Goal: Transaction & Acquisition: Book appointment/travel/reservation

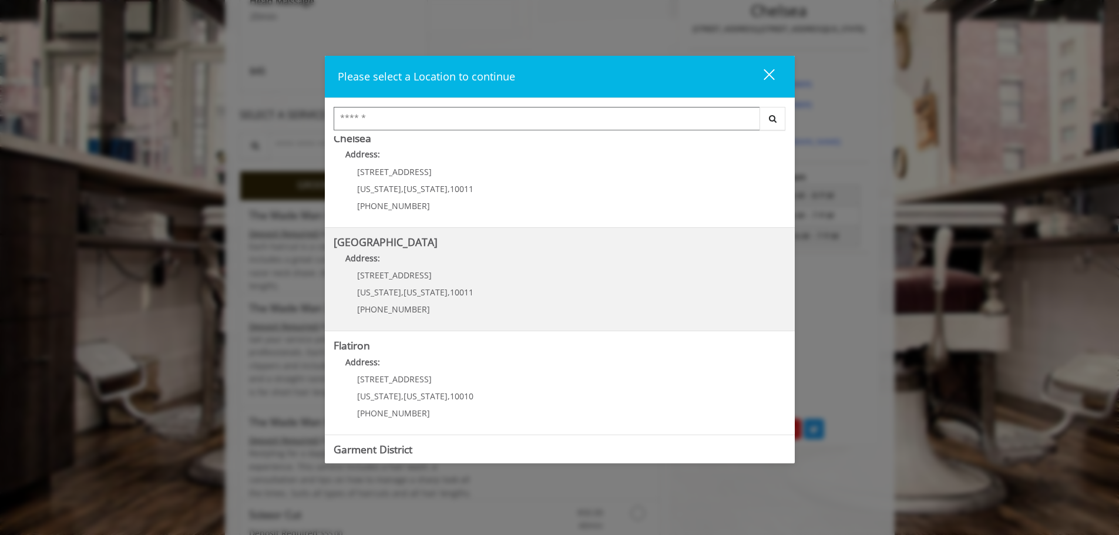
scroll to position [117, 0]
click at [401, 243] on b "[GEOGRAPHIC_DATA]" at bounding box center [386, 241] width 104 height 14
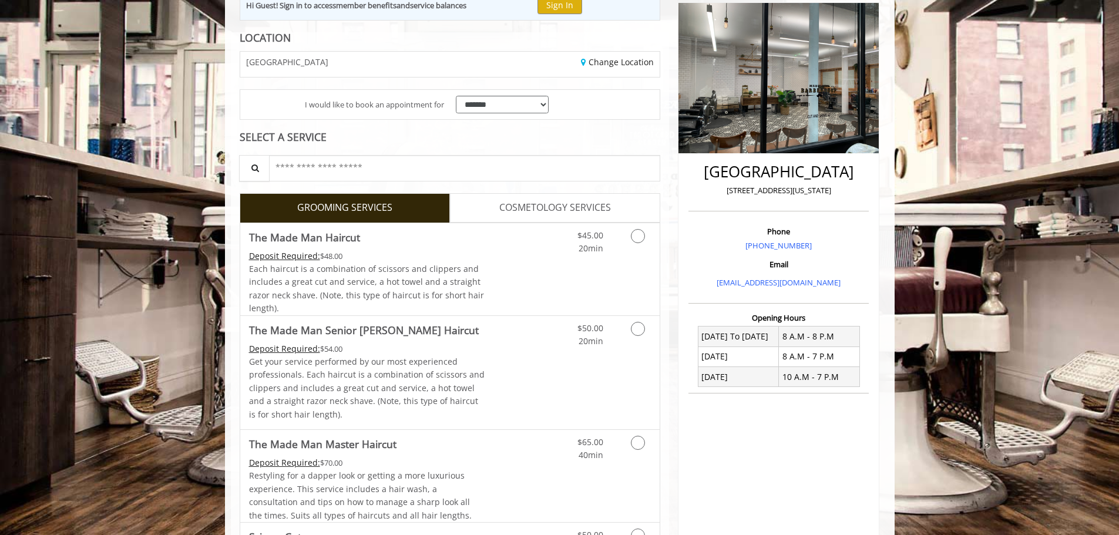
scroll to position [235, 0]
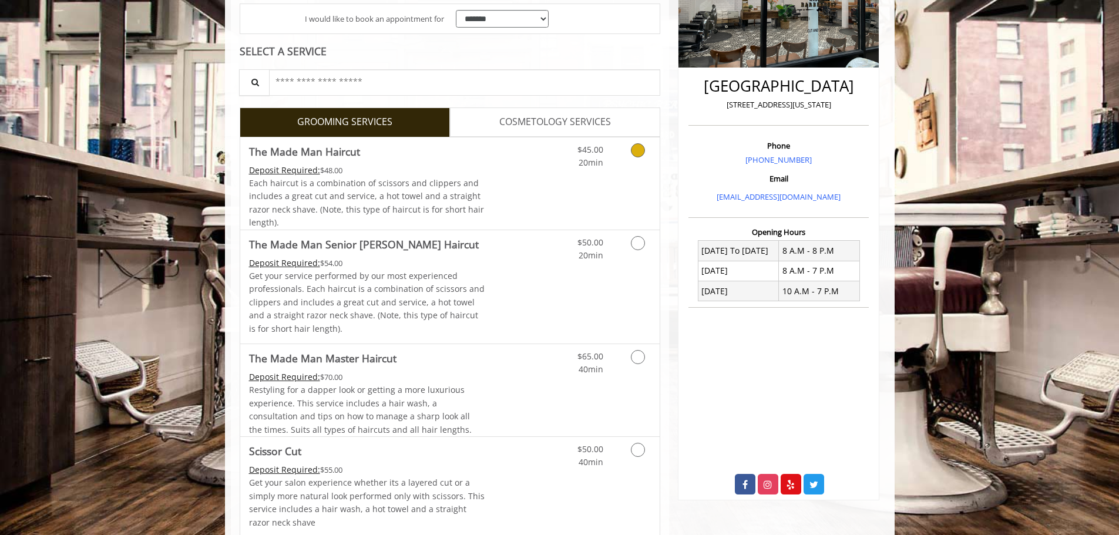
click at [563, 192] on div "$45.00 20min" at bounding box center [606, 183] width 105 height 92
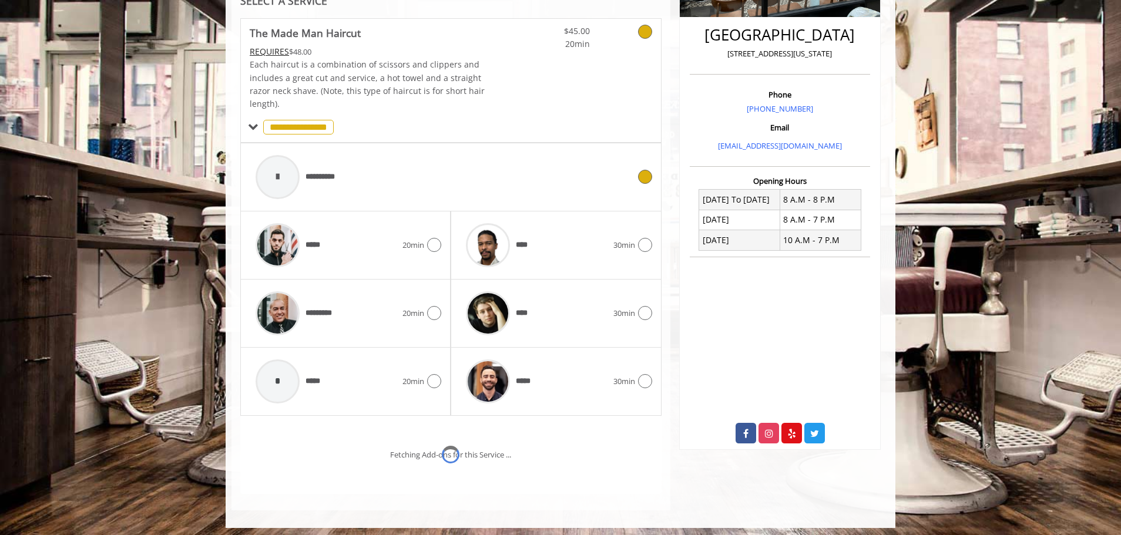
scroll to position [340, 0]
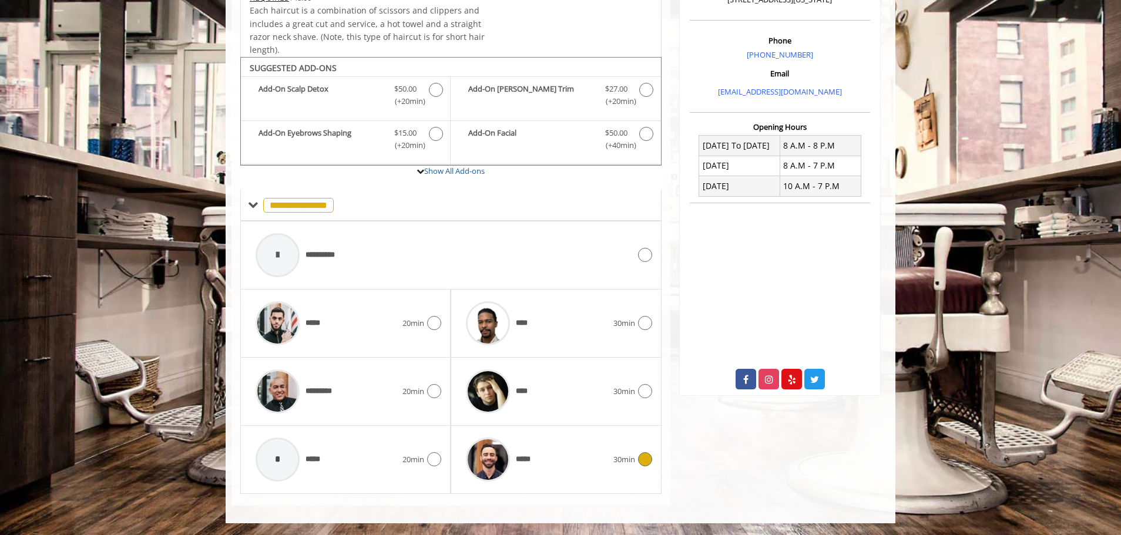
click at [564, 457] on div "*****" at bounding box center [536, 460] width 153 height 56
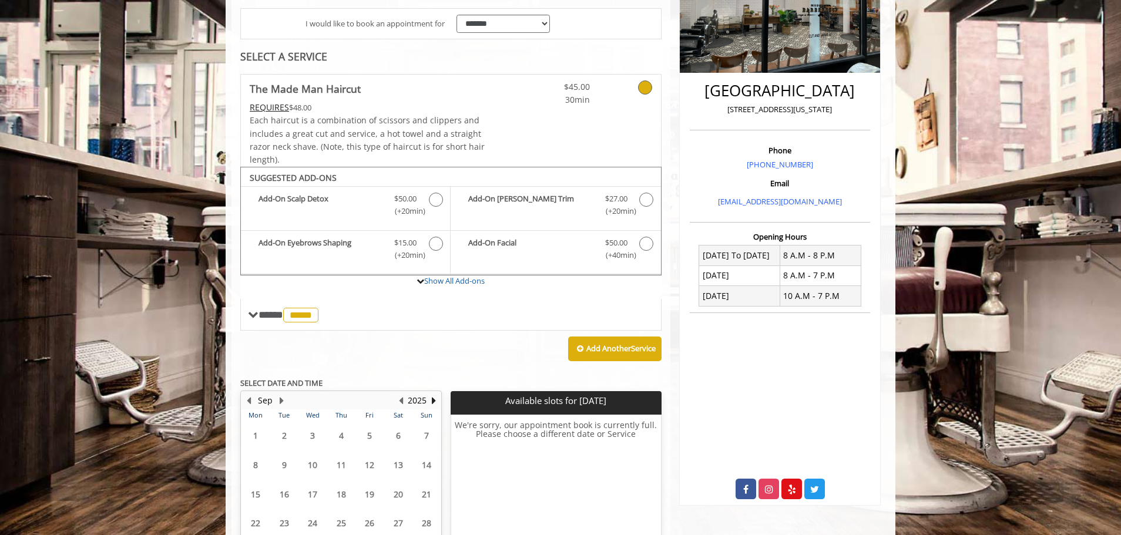
scroll to position [328, 0]
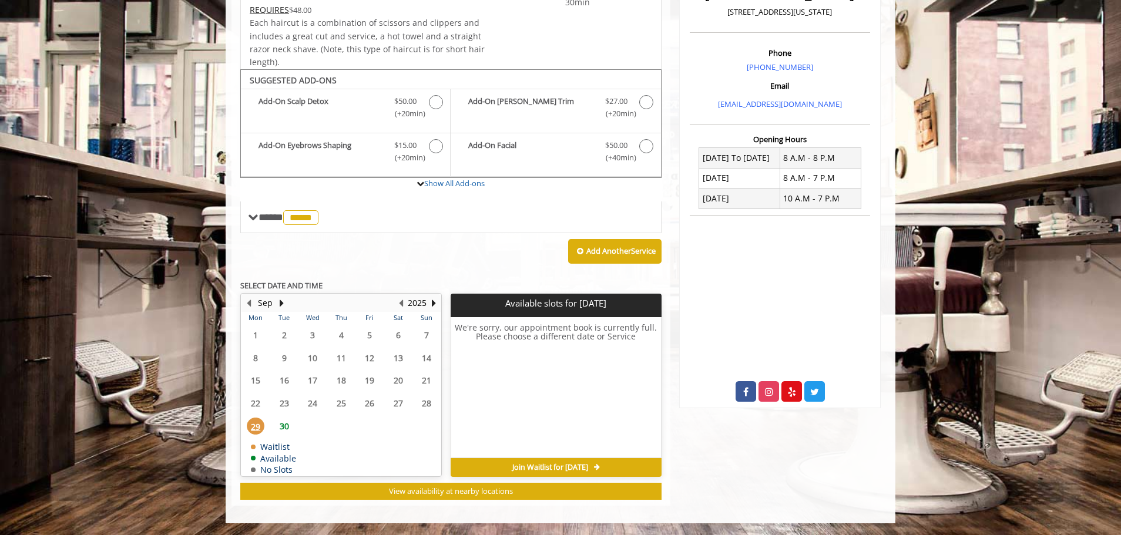
click at [282, 423] on span "30" at bounding box center [284, 426] width 18 height 17
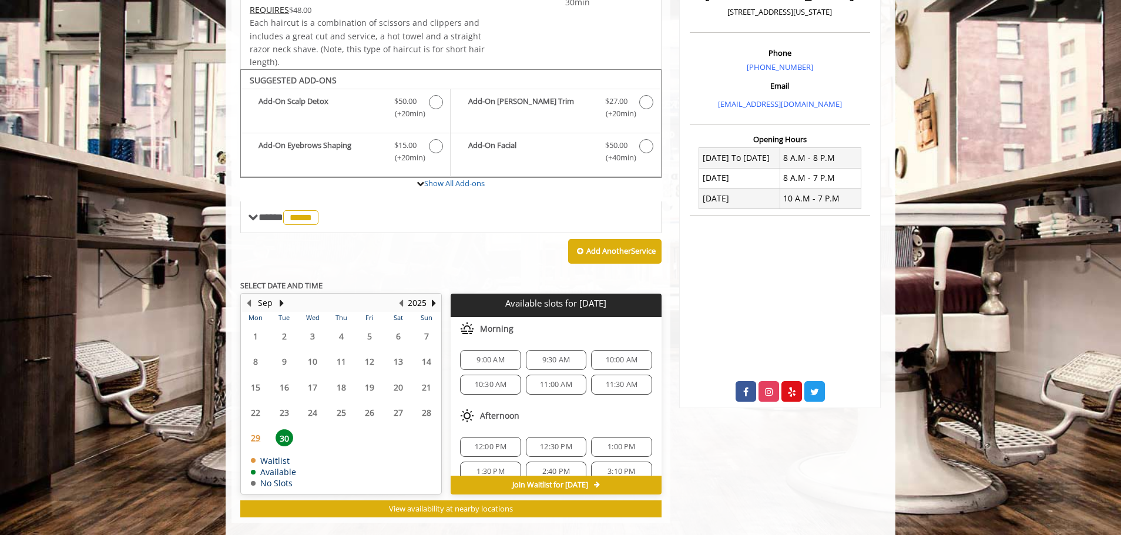
scroll to position [345, 0]
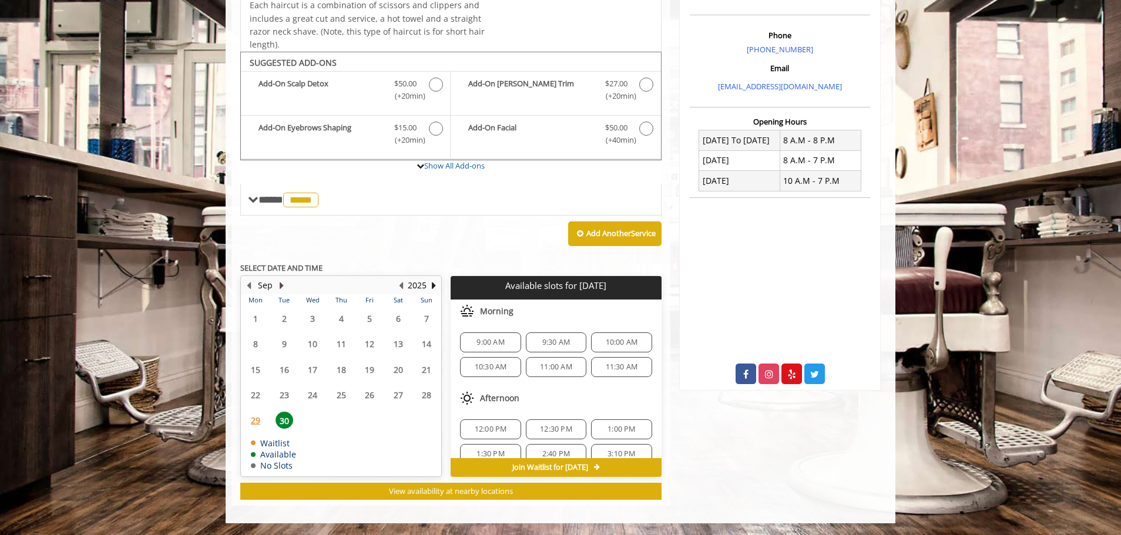
click at [283, 287] on button "Next Month" at bounding box center [281, 285] width 9 height 13
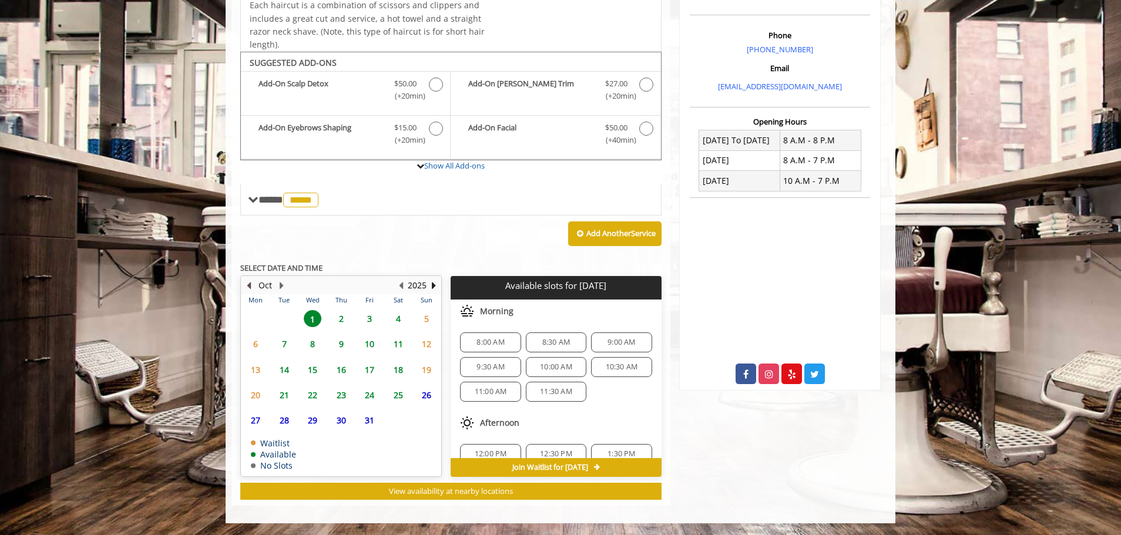
click at [250, 285] on button "Previous Month" at bounding box center [248, 285] width 9 height 13
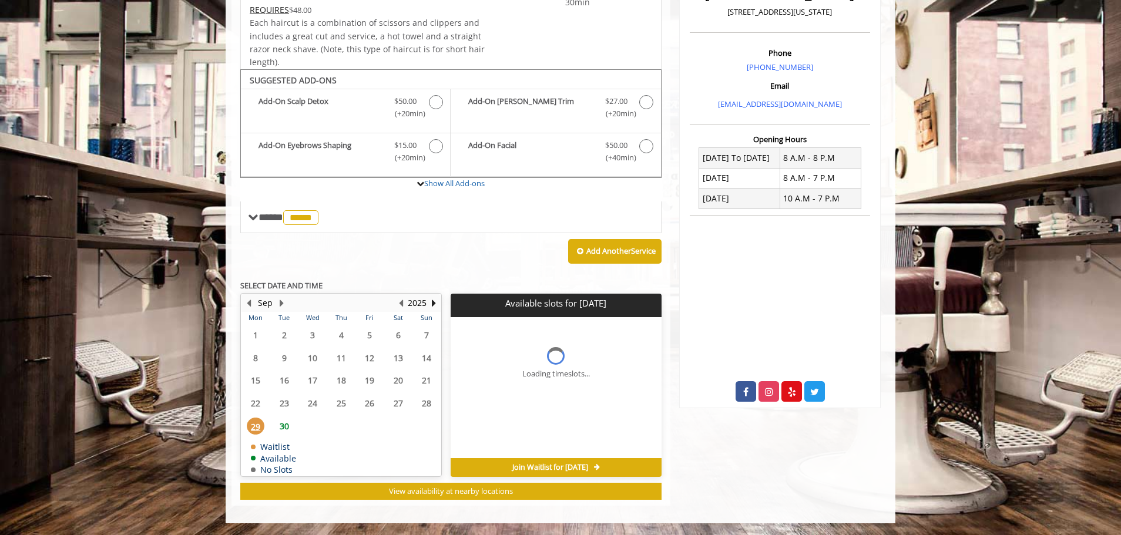
scroll to position [328, 0]
click at [283, 426] on span "30" at bounding box center [284, 426] width 18 height 17
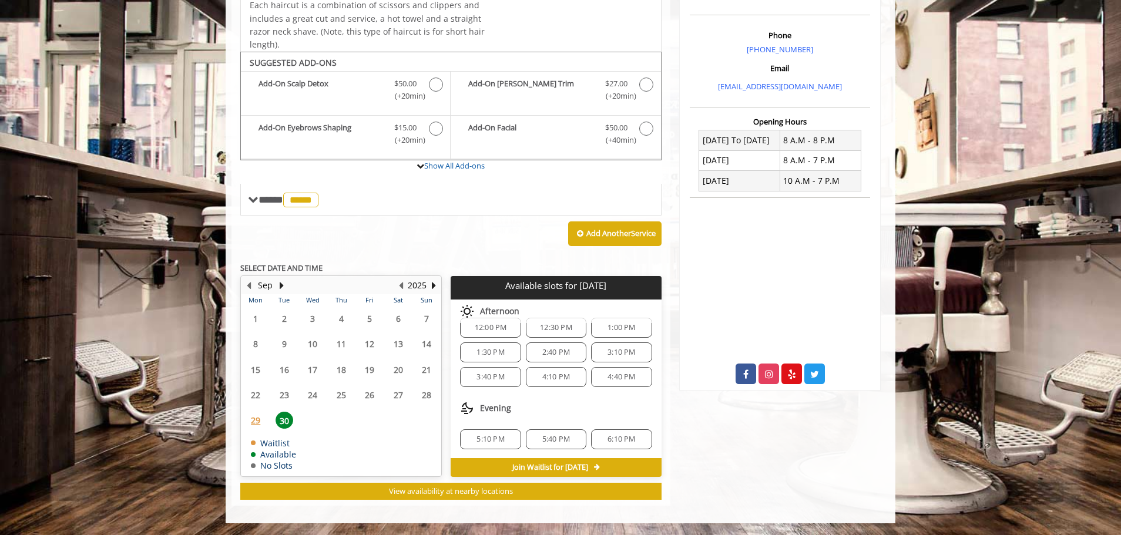
scroll to position [102, 0]
click at [622, 438] on span "6:10 PM" at bounding box center [621, 438] width 28 height 9
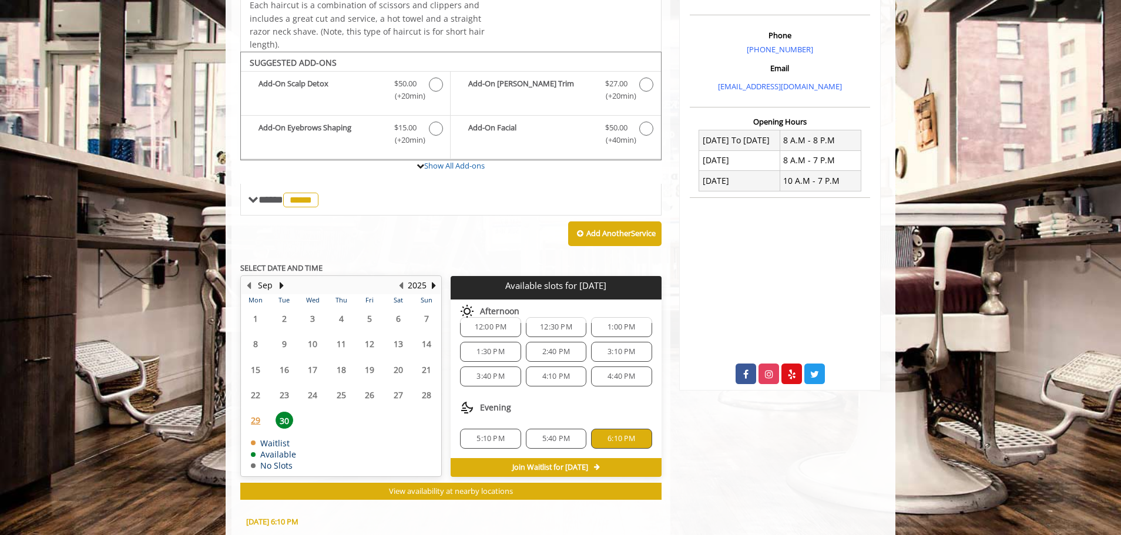
scroll to position [557, 0]
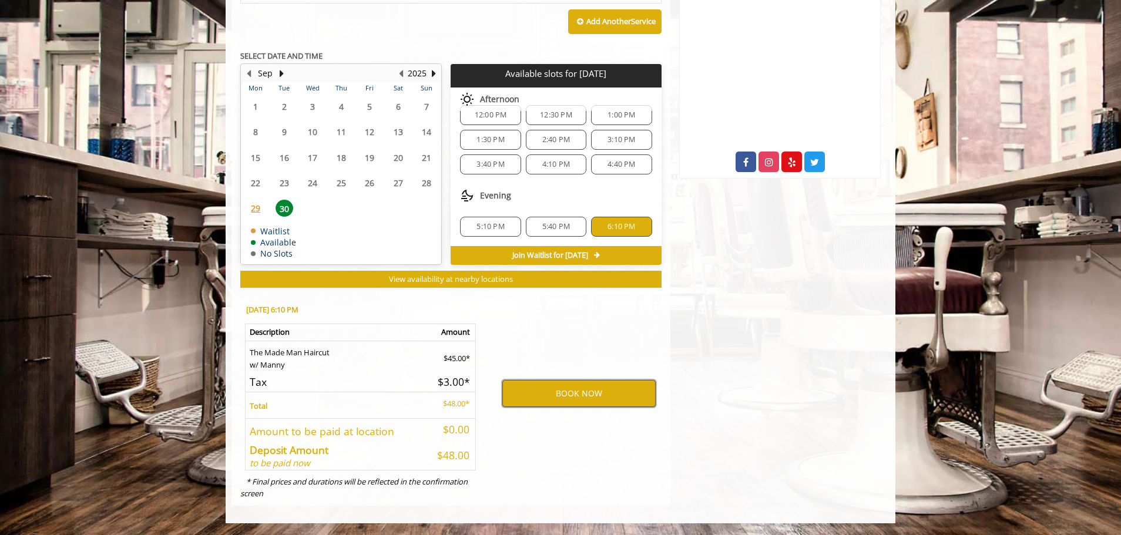
click at [584, 394] on button "BOOK NOW" at bounding box center [578, 393] width 153 height 27
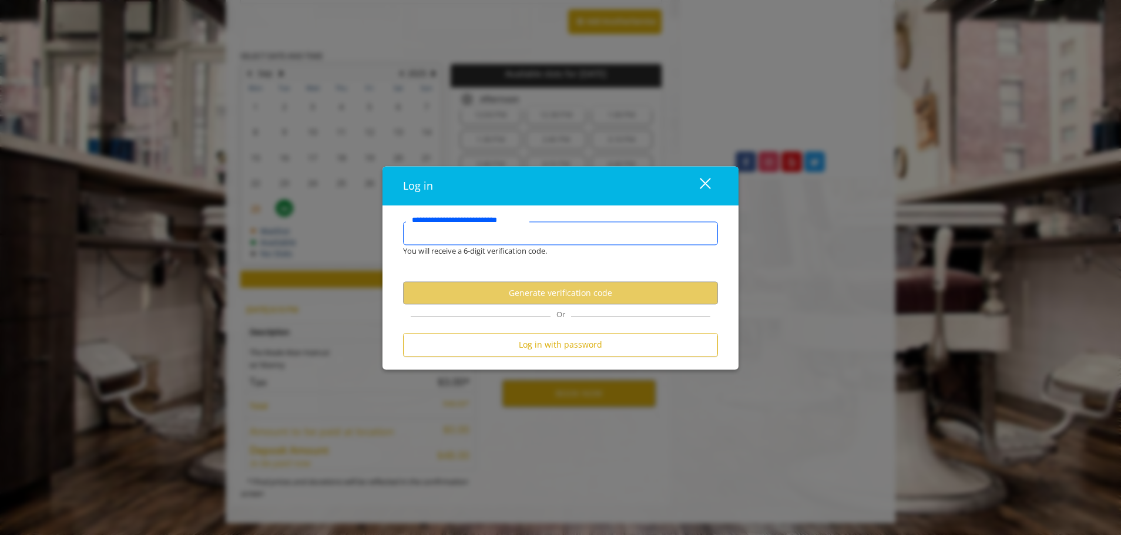
click at [525, 237] on input "**********" at bounding box center [560, 232] width 315 height 23
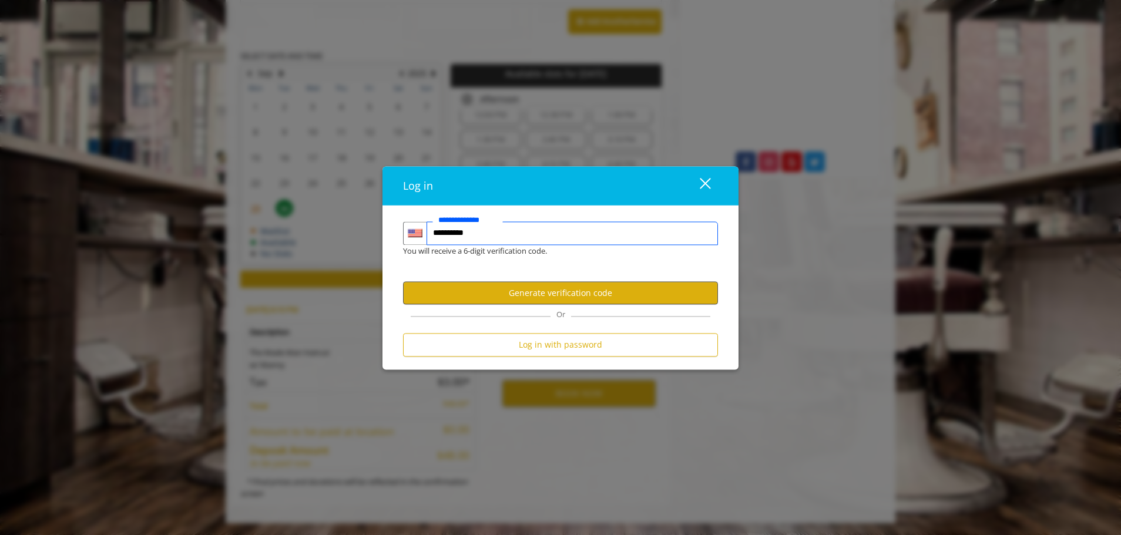
type input "**********"
click at [560, 296] on button "Generate verification code" at bounding box center [560, 293] width 315 height 23
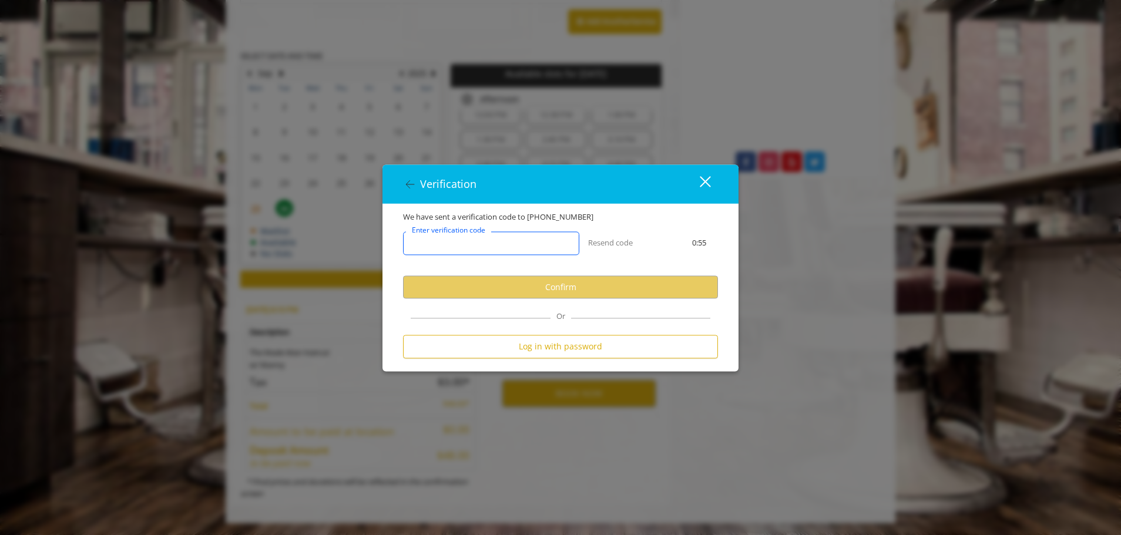
click at [539, 235] on input "Enter verification code" at bounding box center [491, 243] width 176 height 23
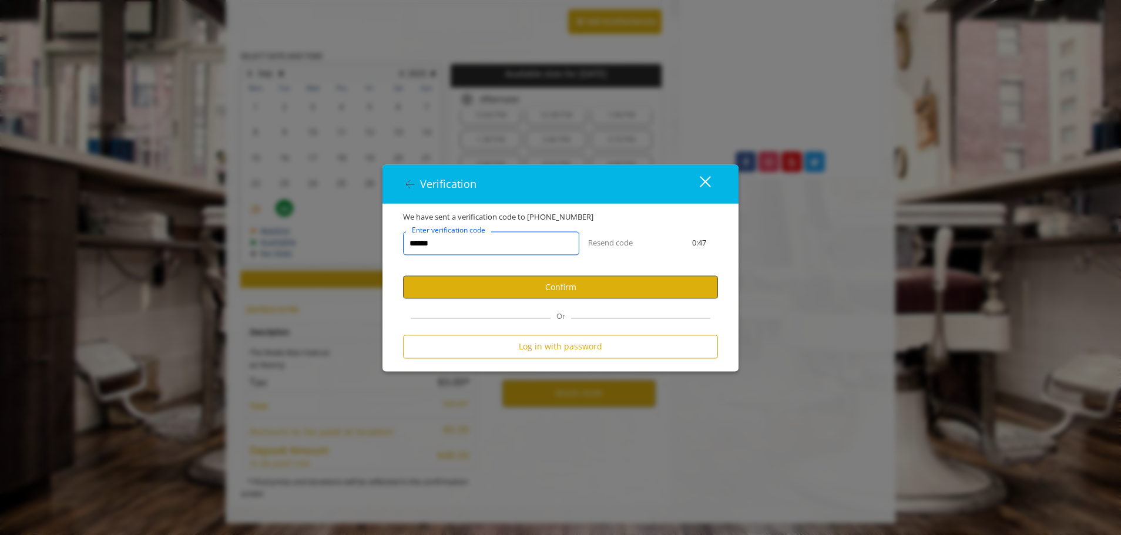
type input "******"
click at [564, 287] on button "Confirm" at bounding box center [560, 287] width 315 height 23
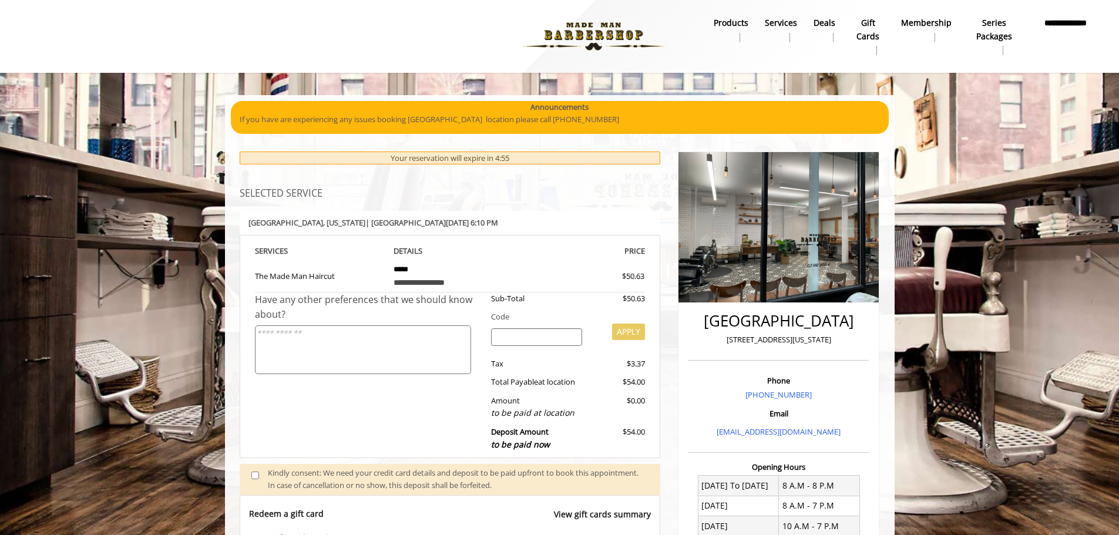
scroll to position [283, 0]
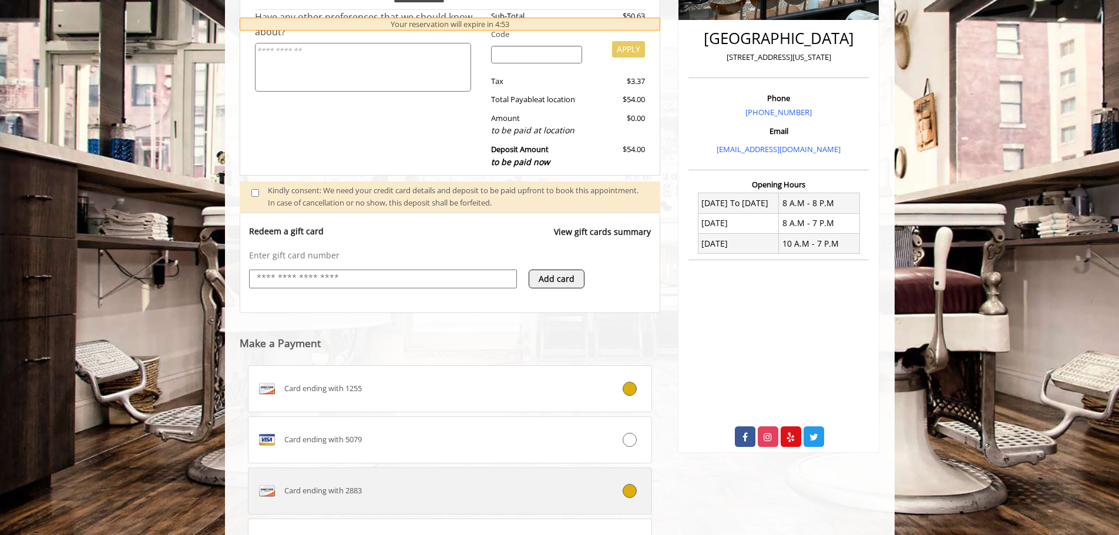
click at [468, 486] on div "Card ending with 2883" at bounding box center [416, 491] width 336 height 19
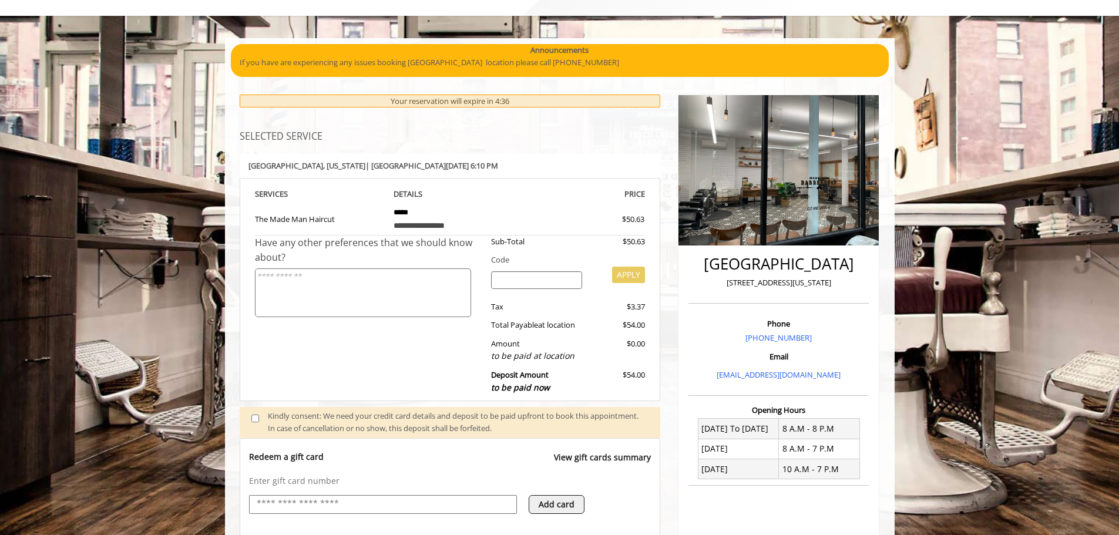
scroll to position [59, 0]
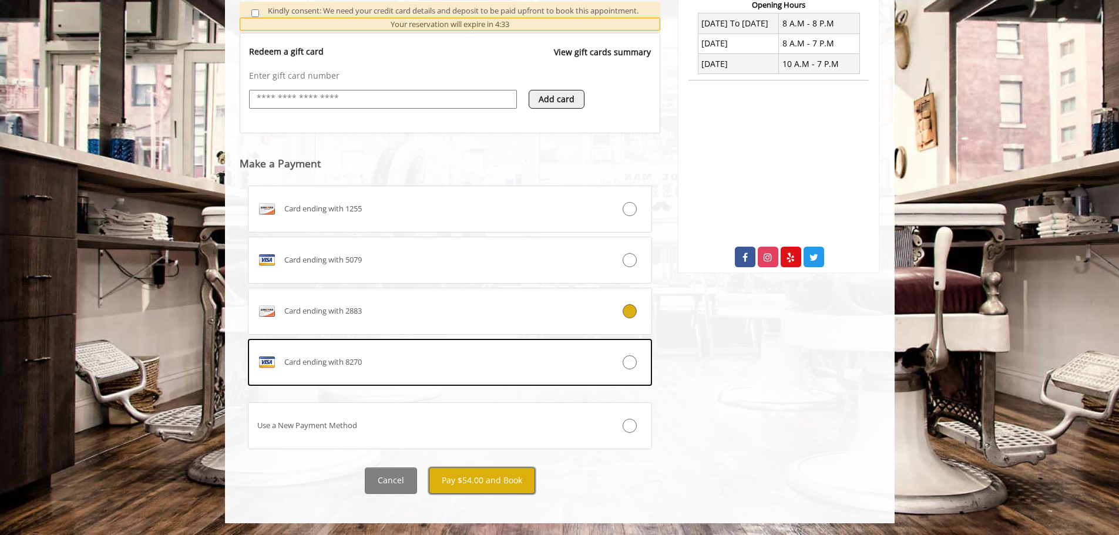
click at [513, 487] on button "Pay $54.00 and Book" at bounding box center [482, 481] width 106 height 26
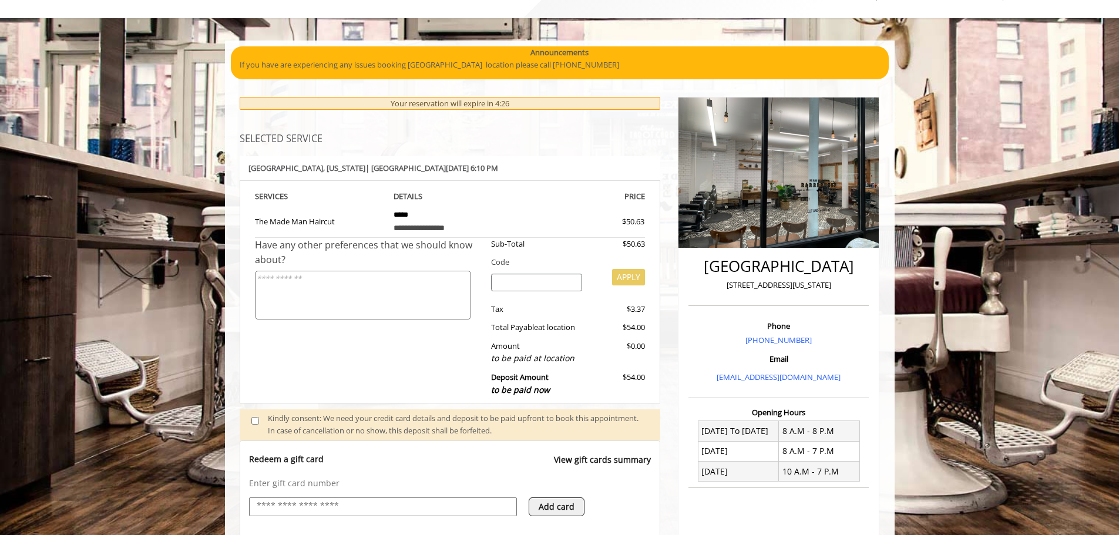
scroll to position [0, 0]
